Goal: Check status: Check status

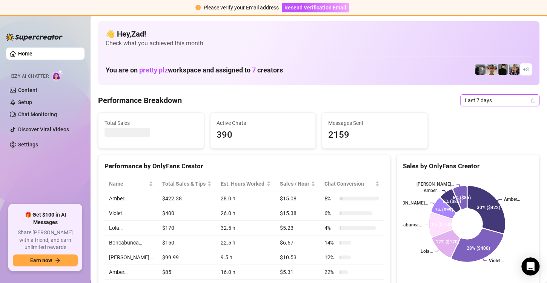
click at [475, 100] on span "Last 7 days" at bounding box center [500, 100] width 70 height 11
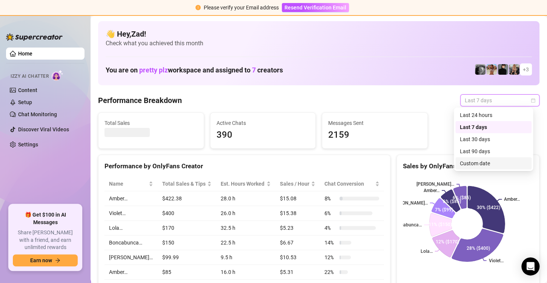
click at [467, 163] on div "Custom date" at bounding box center [493, 163] width 67 height 8
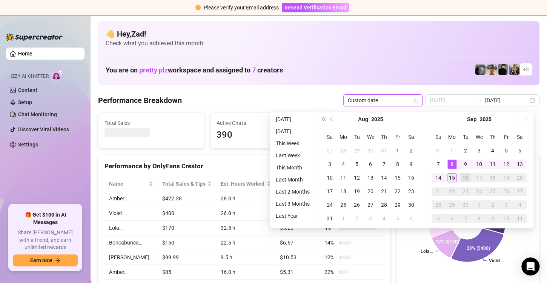
type input "[DATE]"
click at [451, 175] on div "15" at bounding box center [452, 177] width 9 height 9
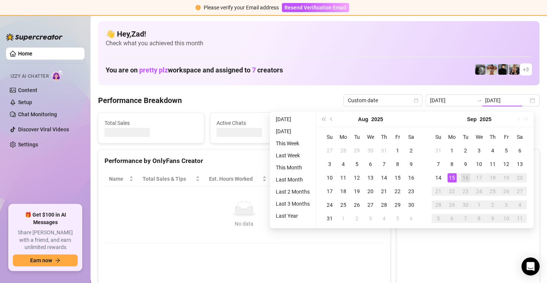
type input "[DATE]"
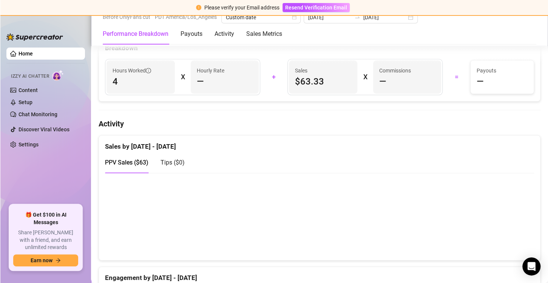
scroll to position [354, 0]
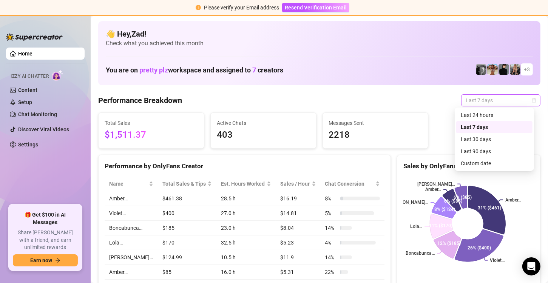
click at [484, 104] on span "Last 7 days" at bounding box center [500, 100] width 70 height 11
click at [466, 163] on div "Custom date" at bounding box center [494, 163] width 67 height 8
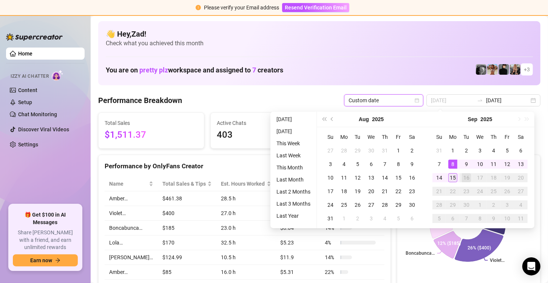
type input "[DATE]"
click at [450, 175] on div "15" at bounding box center [452, 177] width 9 height 9
type input "[DATE]"
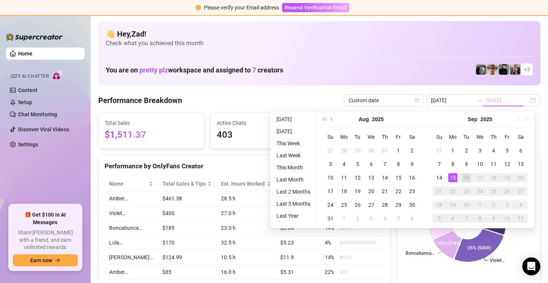
type input "[DATE]"
